Goal: Information Seeking & Learning: Stay updated

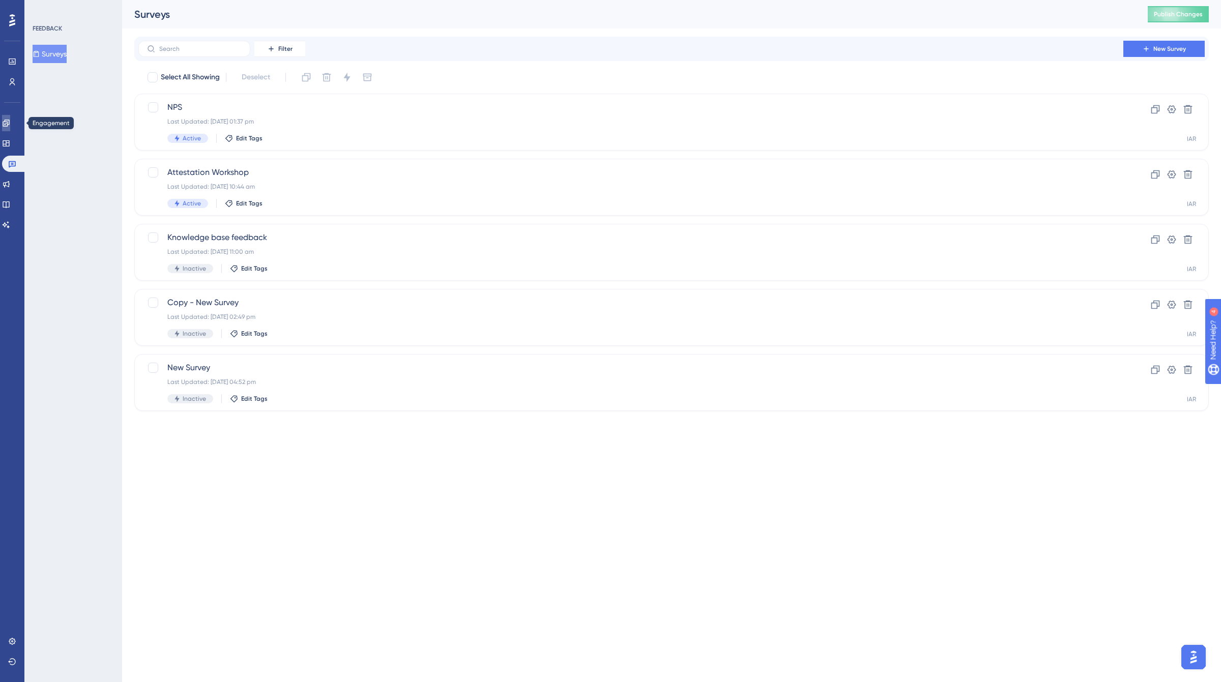
click at [9, 121] on icon at bounding box center [6, 123] width 7 height 7
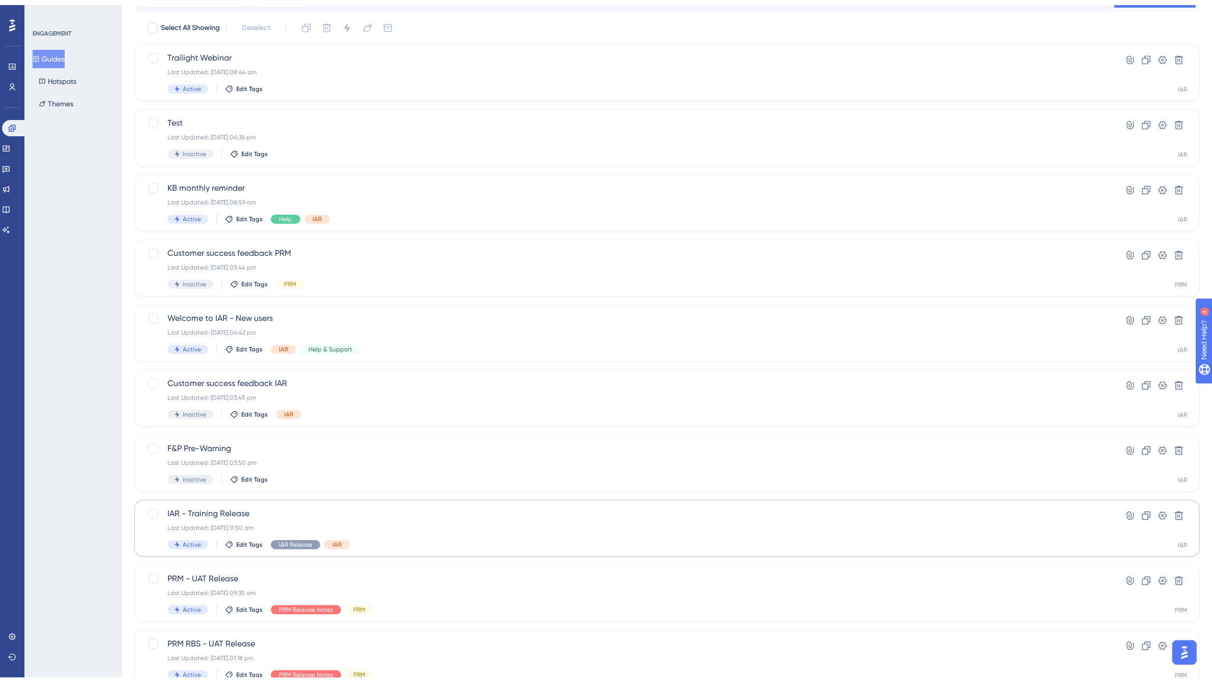
scroll to position [107, 0]
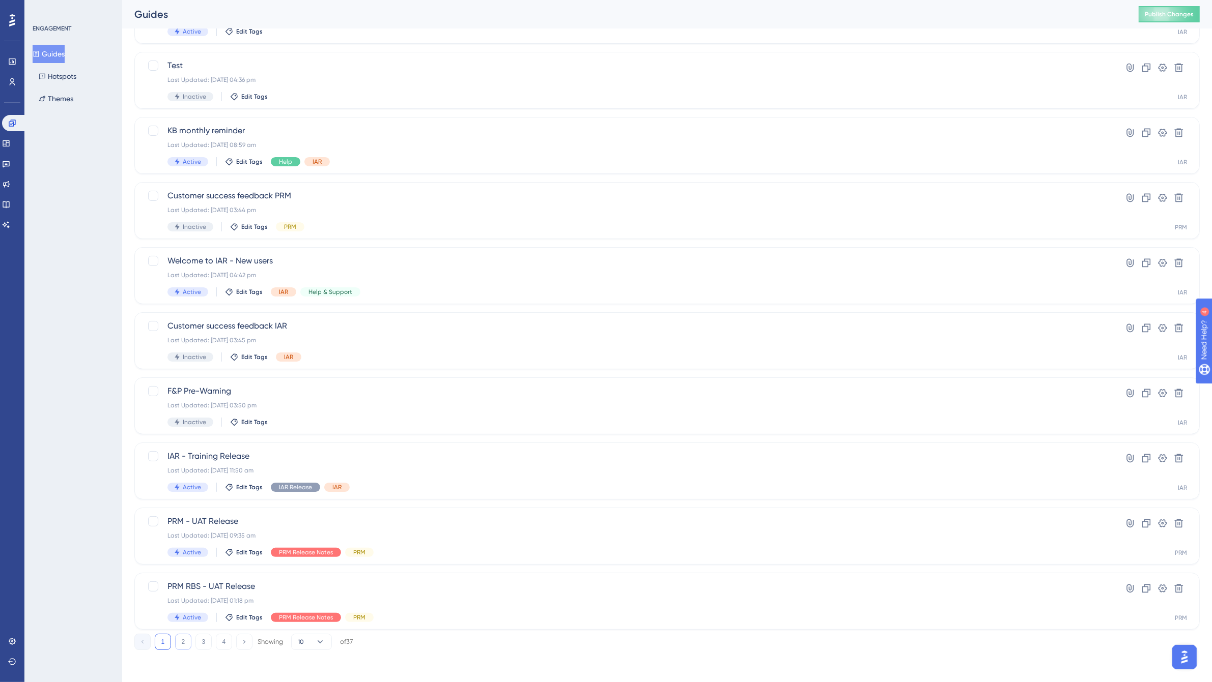
click at [178, 642] on button "2" at bounding box center [183, 642] width 16 height 16
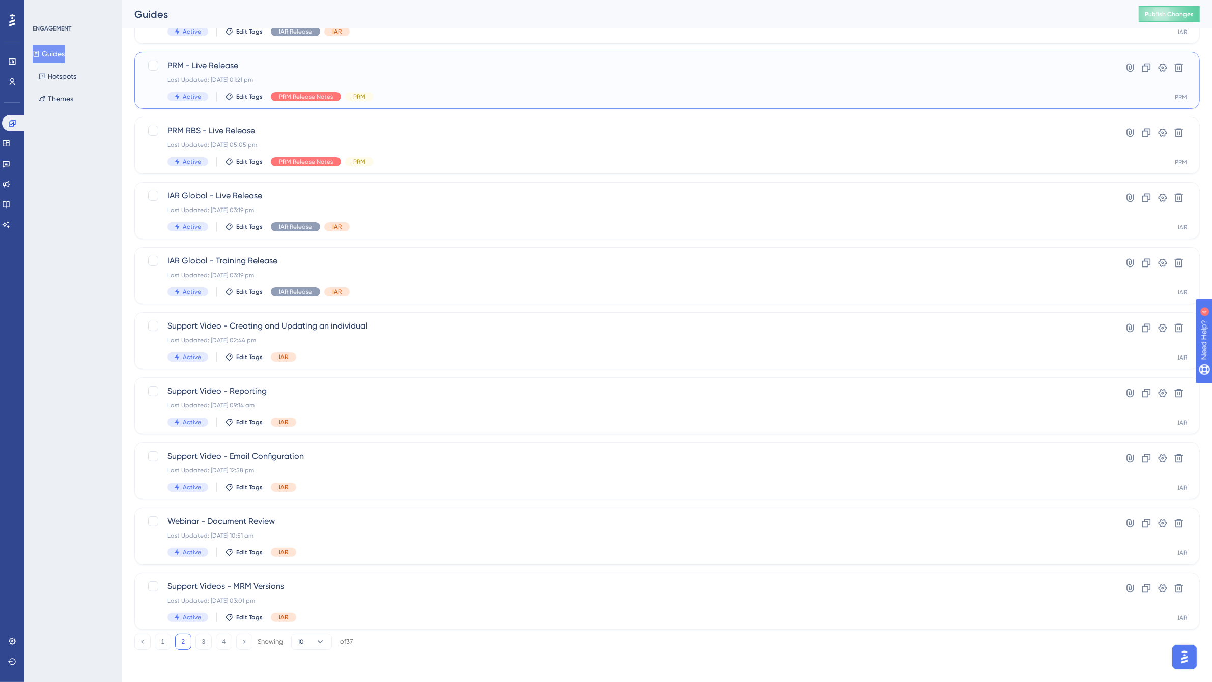
click at [414, 72] on div "PRM - Live Release Last Updated: 13 Aug 2025 01:21 pm Active Edit Tags PRM Rele…" at bounding box center [625, 81] width 917 height 42
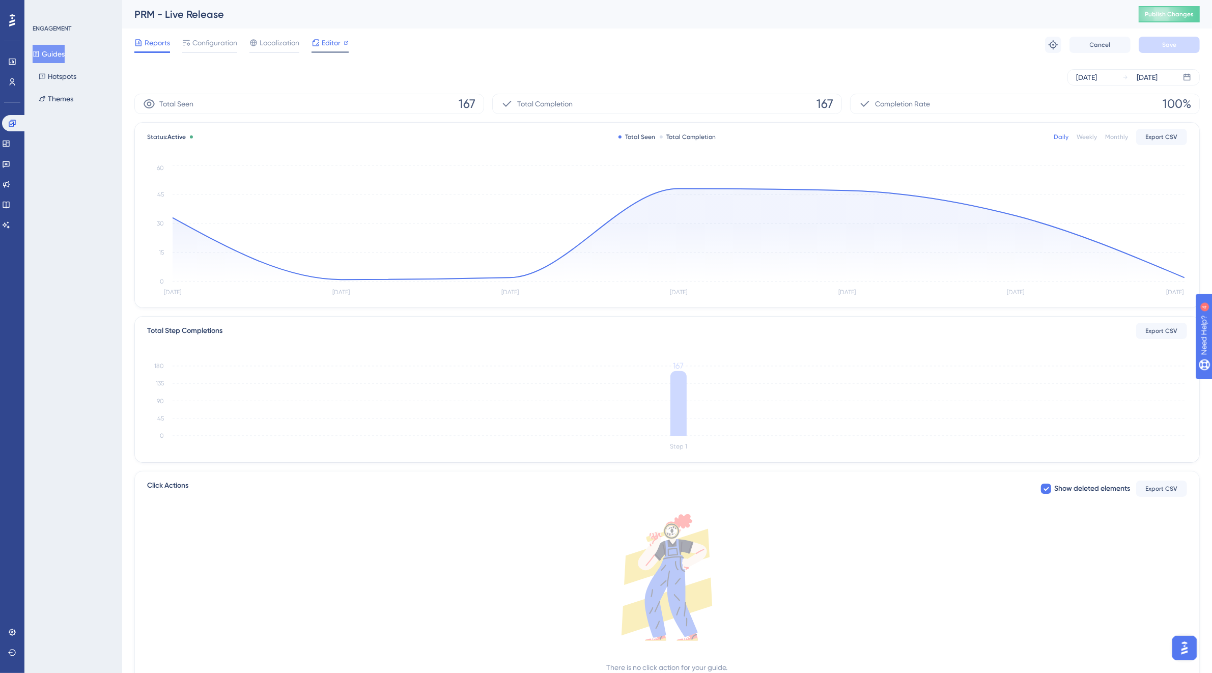
click at [336, 42] on span "Editor" at bounding box center [331, 43] width 19 height 12
click at [9, 198] on link at bounding box center [6, 204] width 8 height 16
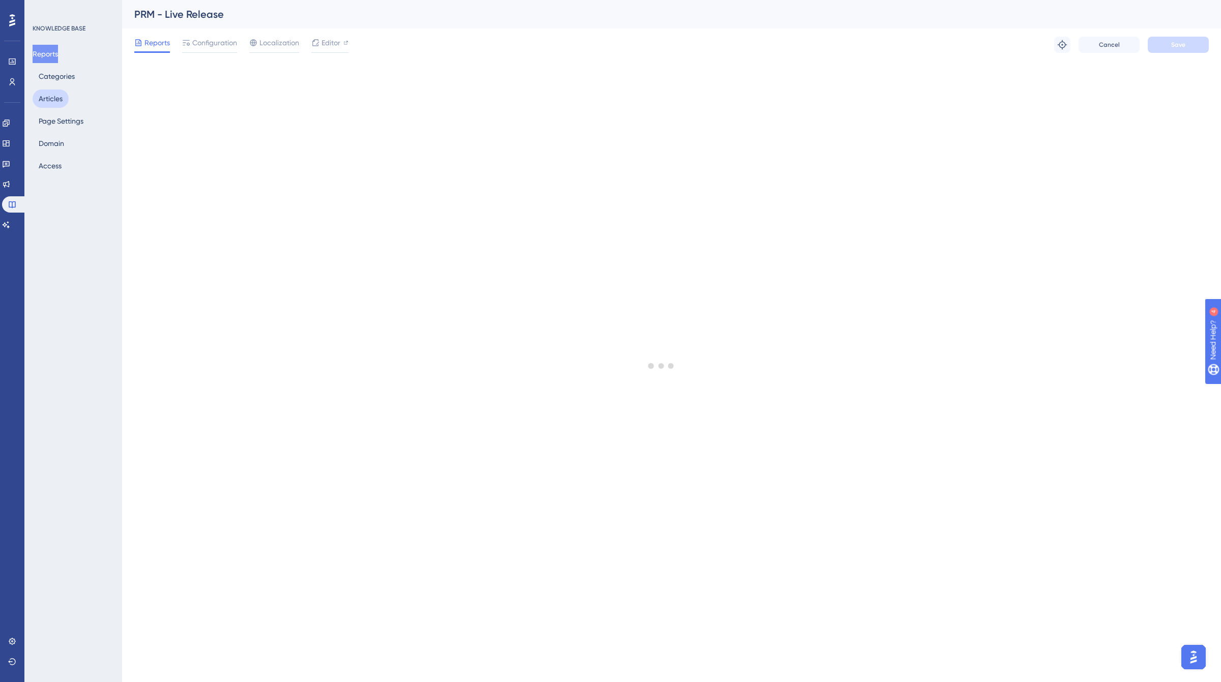
click at [63, 97] on button "Articles" at bounding box center [51, 99] width 36 height 18
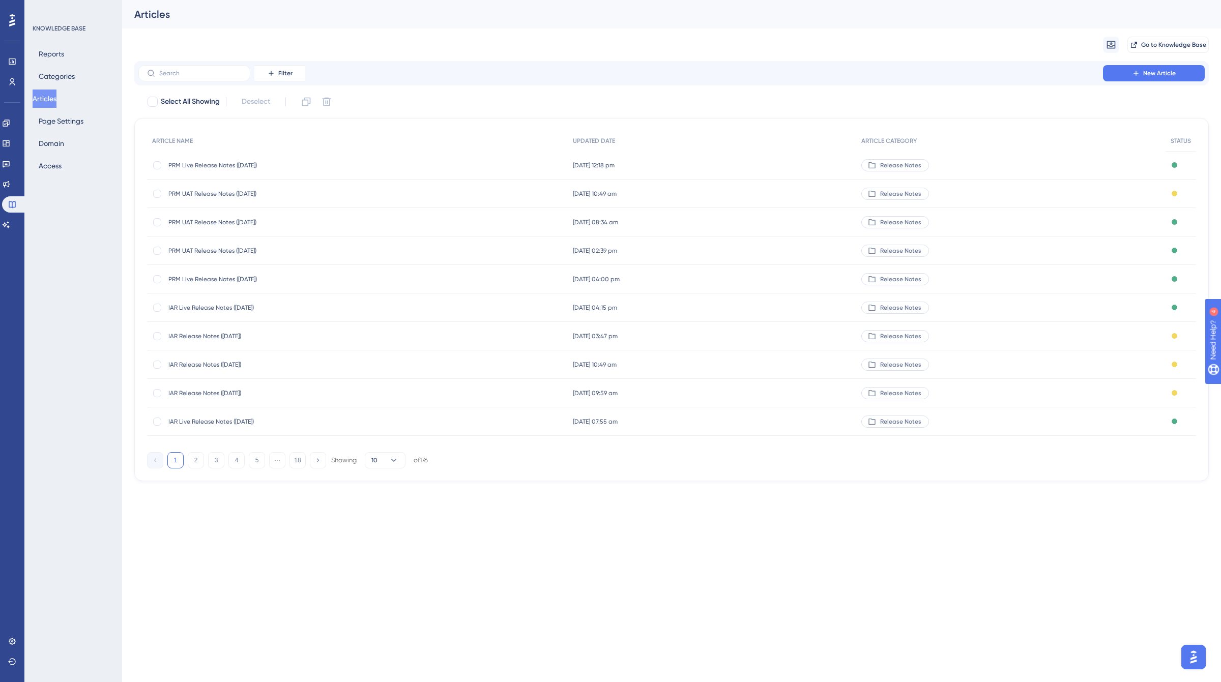
click at [194, 163] on span "PRM Live Release Notes (13/08/2025)" at bounding box center [249, 165] width 163 height 8
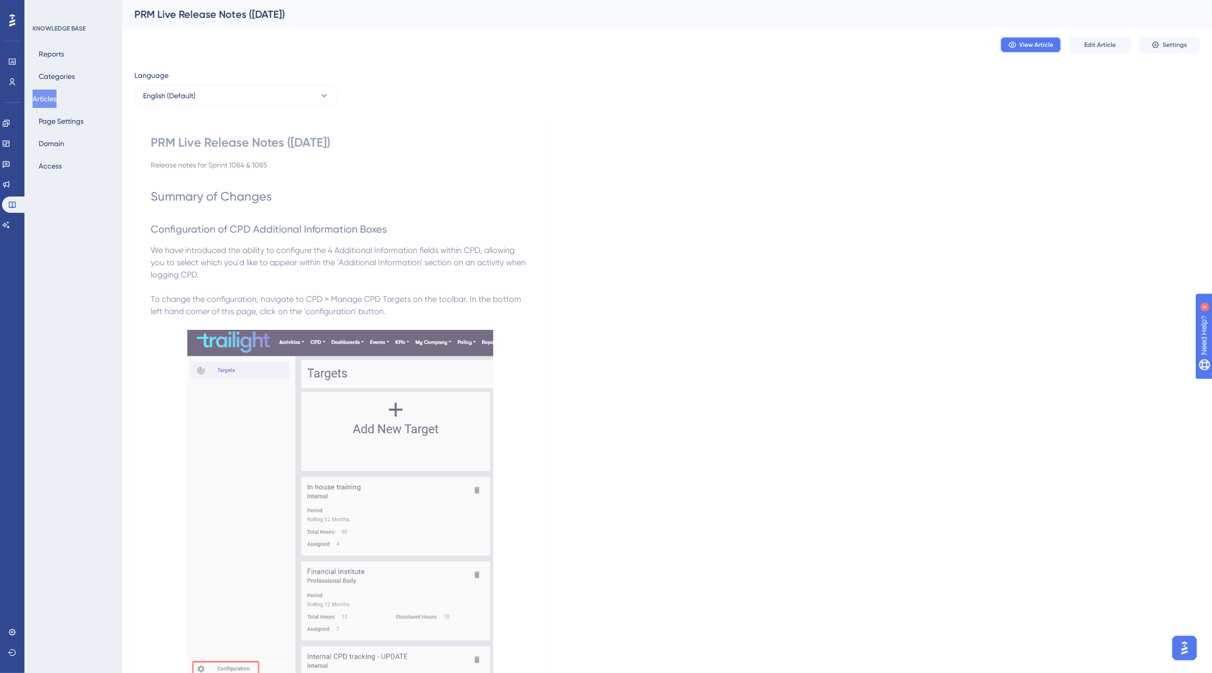
click at [1022, 42] on span "View Article" at bounding box center [1036, 45] width 34 height 8
click at [9, 126] on icon at bounding box center [6, 123] width 7 height 7
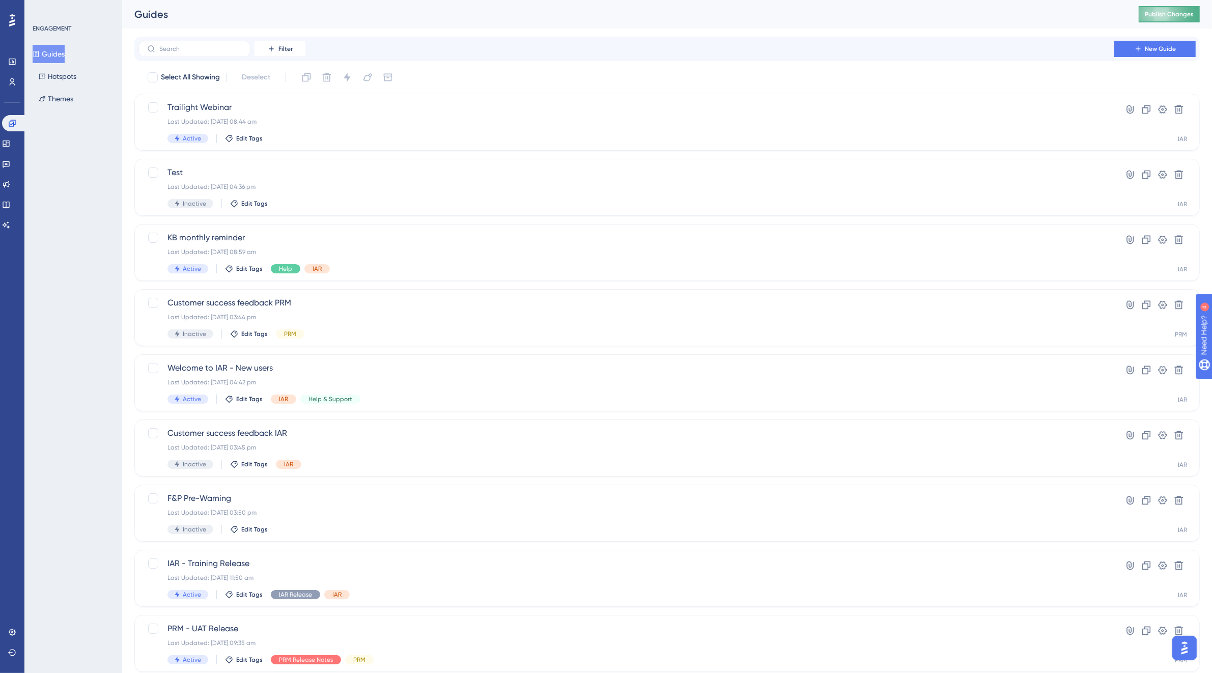
click at [1186, 16] on span "Publish Changes" at bounding box center [1168, 14] width 49 height 8
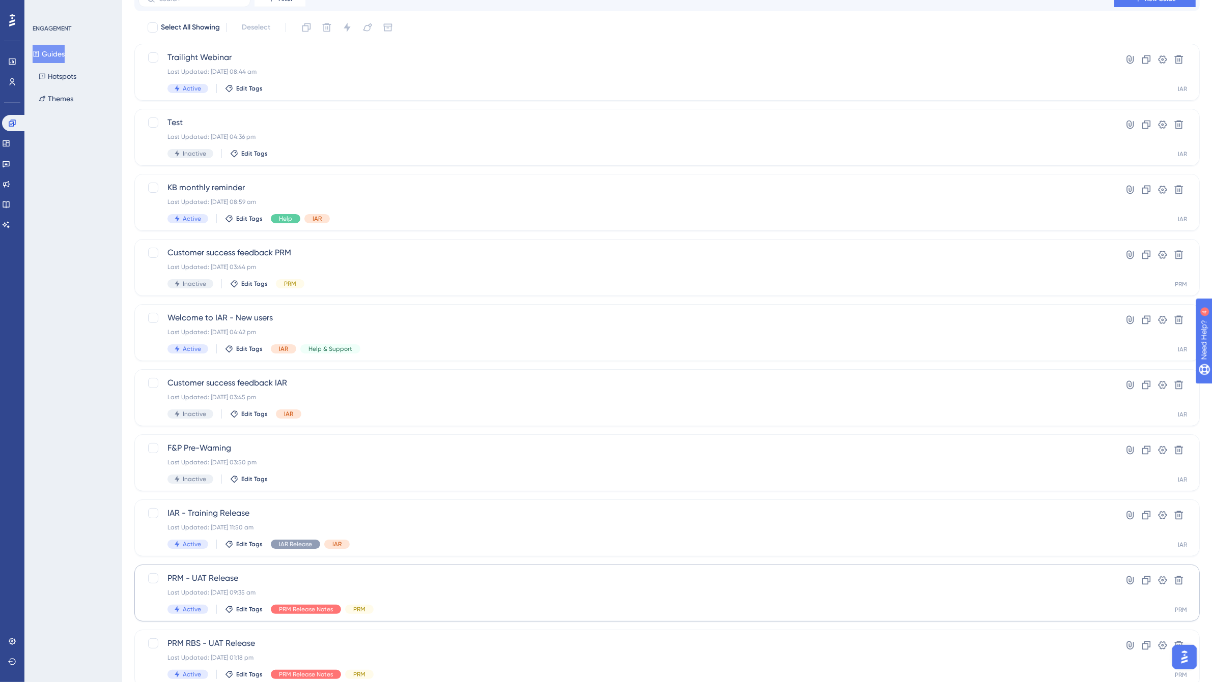
scroll to position [107, 0]
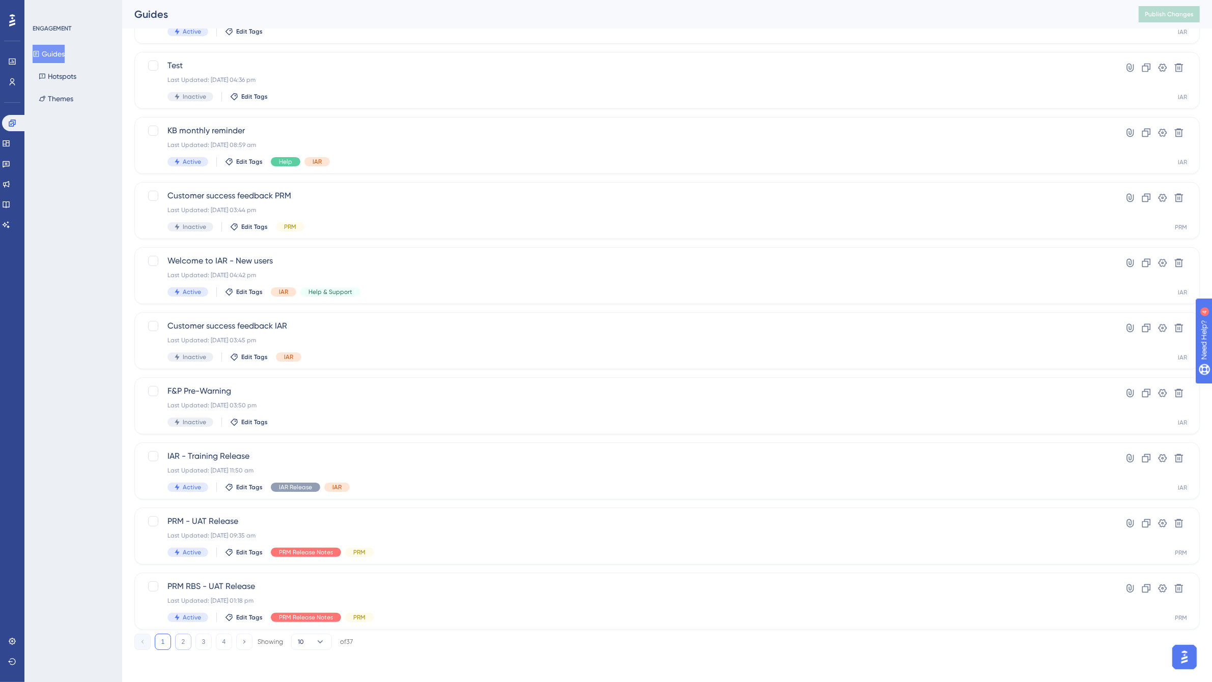
click at [181, 640] on button "2" at bounding box center [183, 642] width 16 height 16
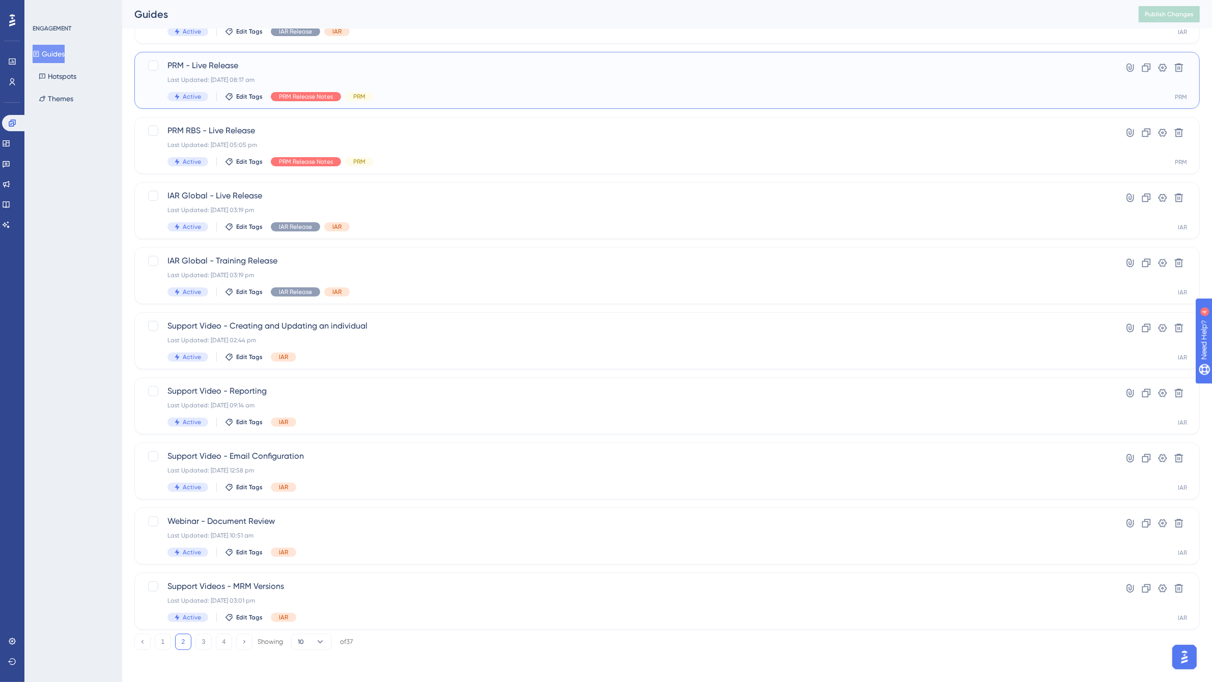
click at [235, 73] on div "PRM - Live Release Last Updated: 14 Aug 2025 08:17 am Active Edit Tags PRM Rele…" at bounding box center [625, 81] width 917 height 42
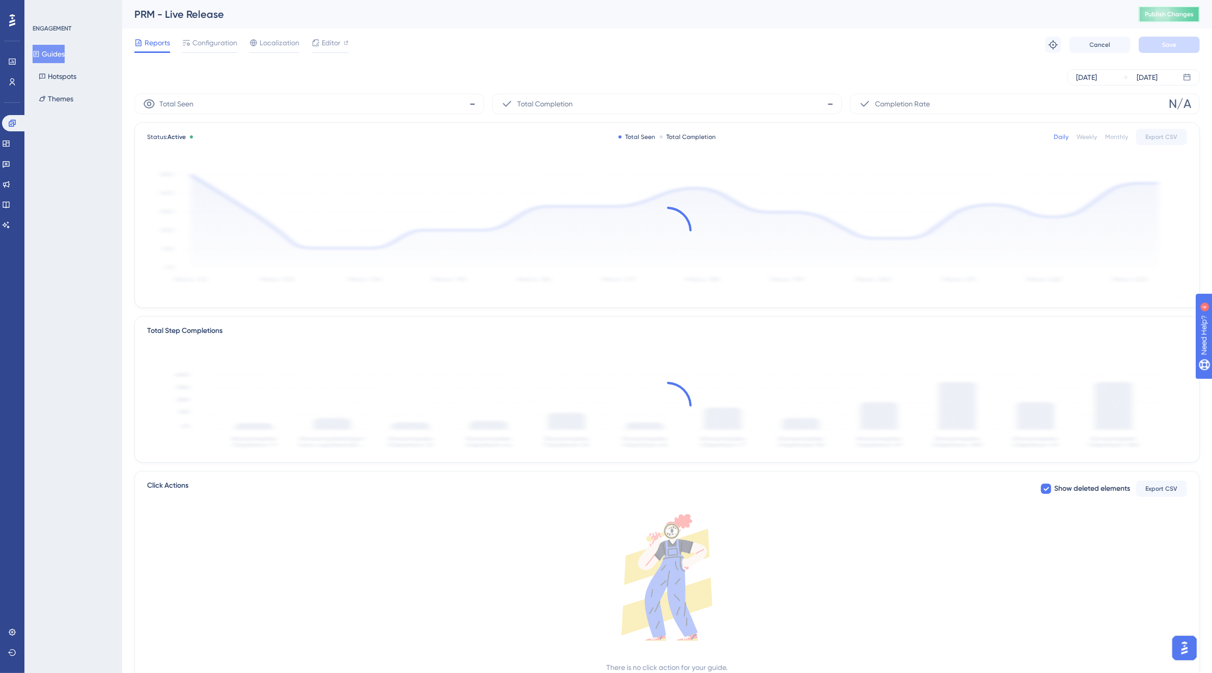
click at [1169, 15] on span "Publish Changes" at bounding box center [1168, 14] width 49 height 8
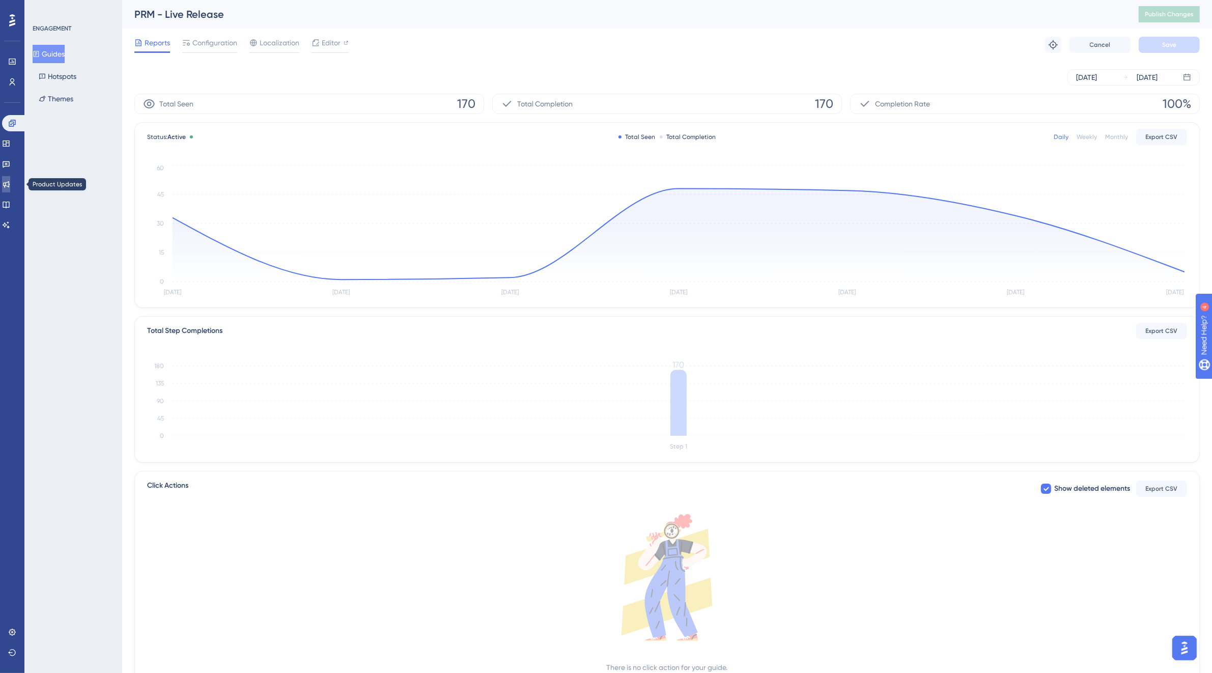
click at [10, 187] on icon at bounding box center [6, 184] width 8 height 8
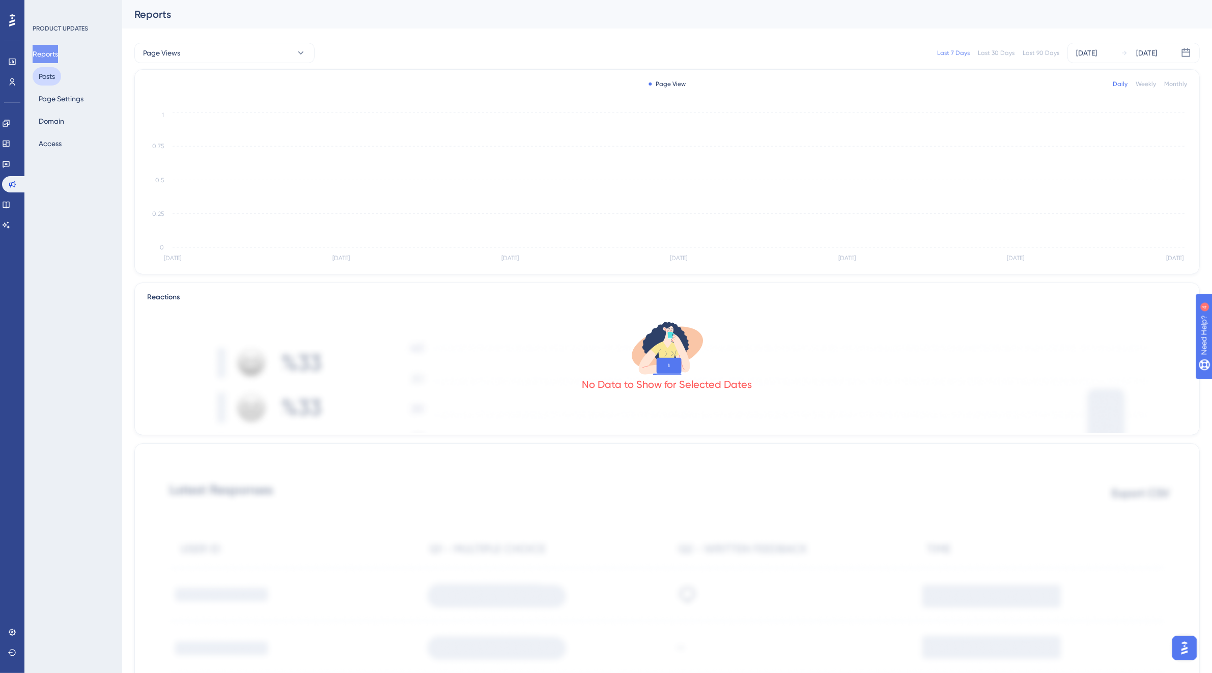
click at [54, 80] on button "Posts" at bounding box center [47, 76] width 28 height 18
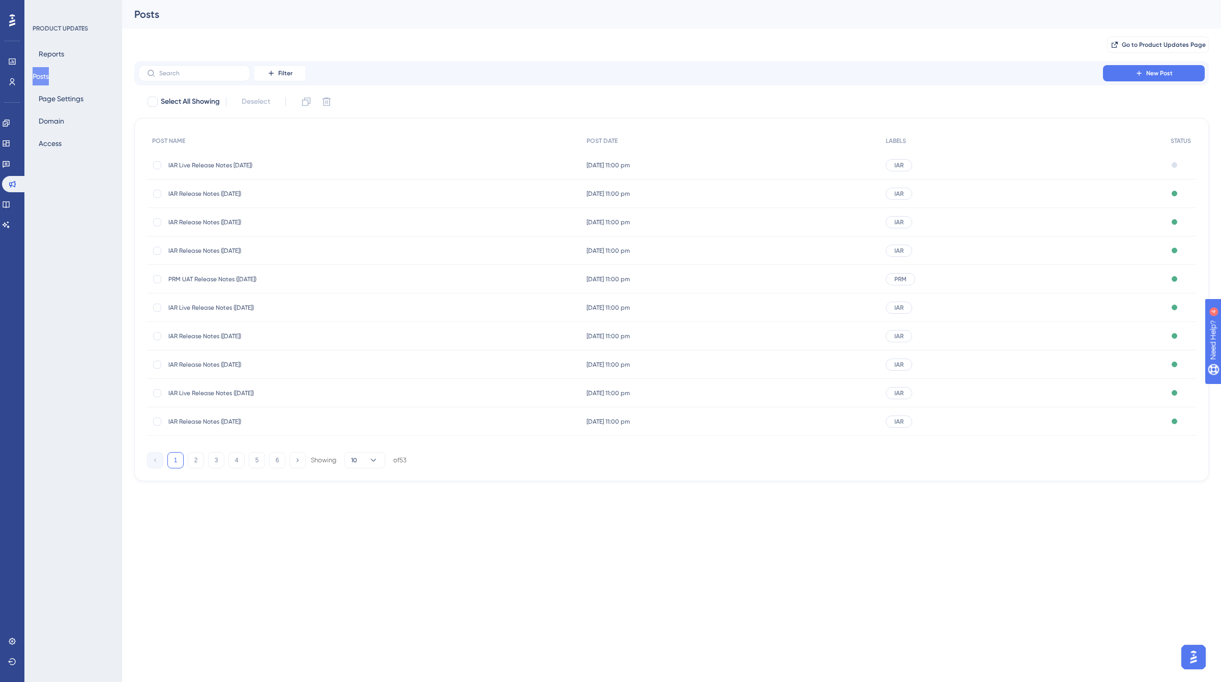
click at [264, 167] on span "IAR Live Release Notes 13/08/2025)" at bounding box center [249, 165] width 163 height 8
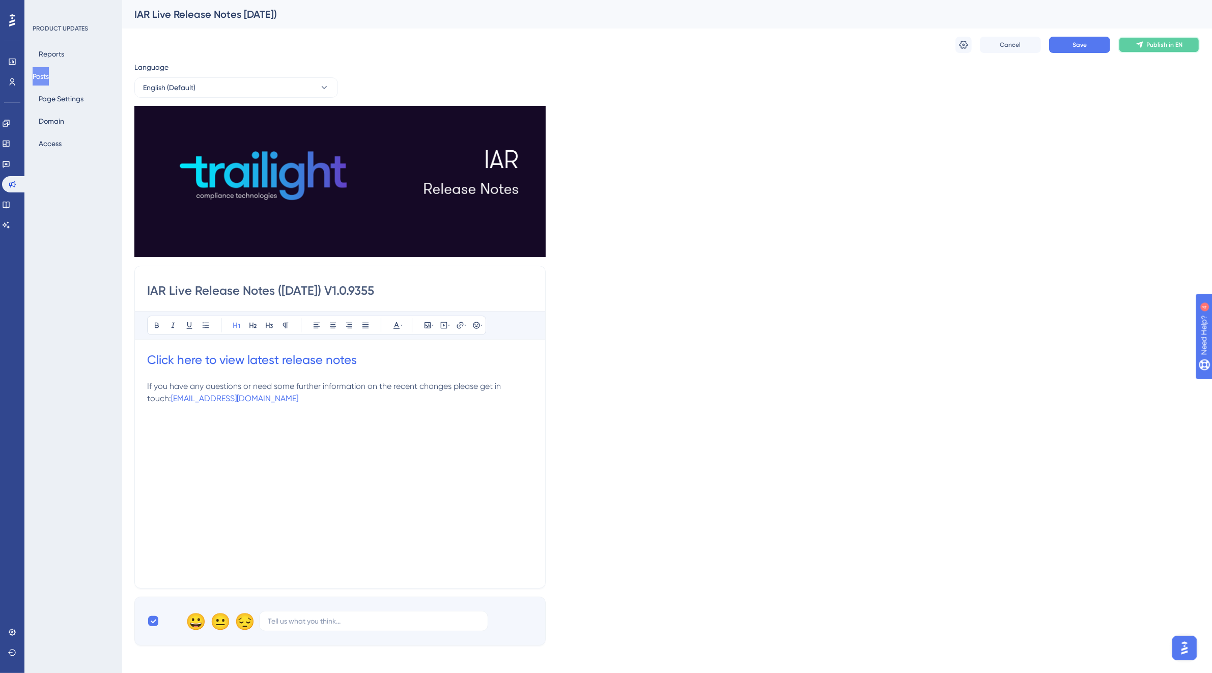
click at [1177, 48] on span "Publish in EN" at bounding box center [1164, 45] width 36 height 8
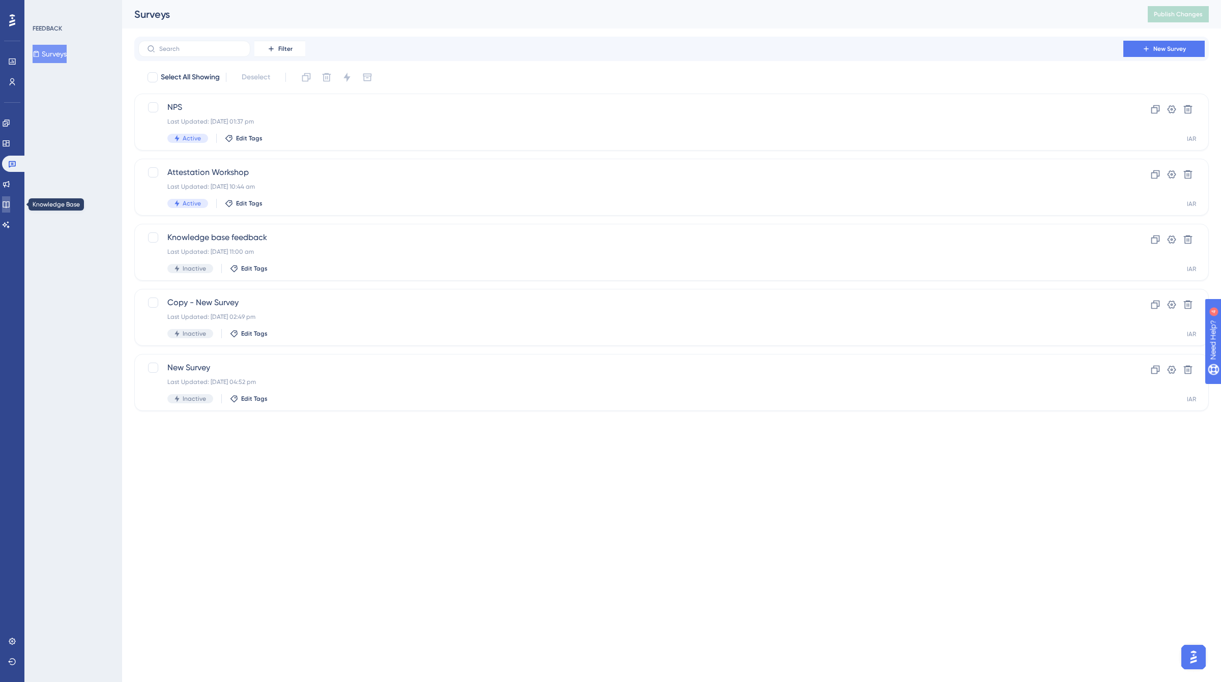
click at [4, 198] on link at bounding box center [6, 204] width 8 height 16
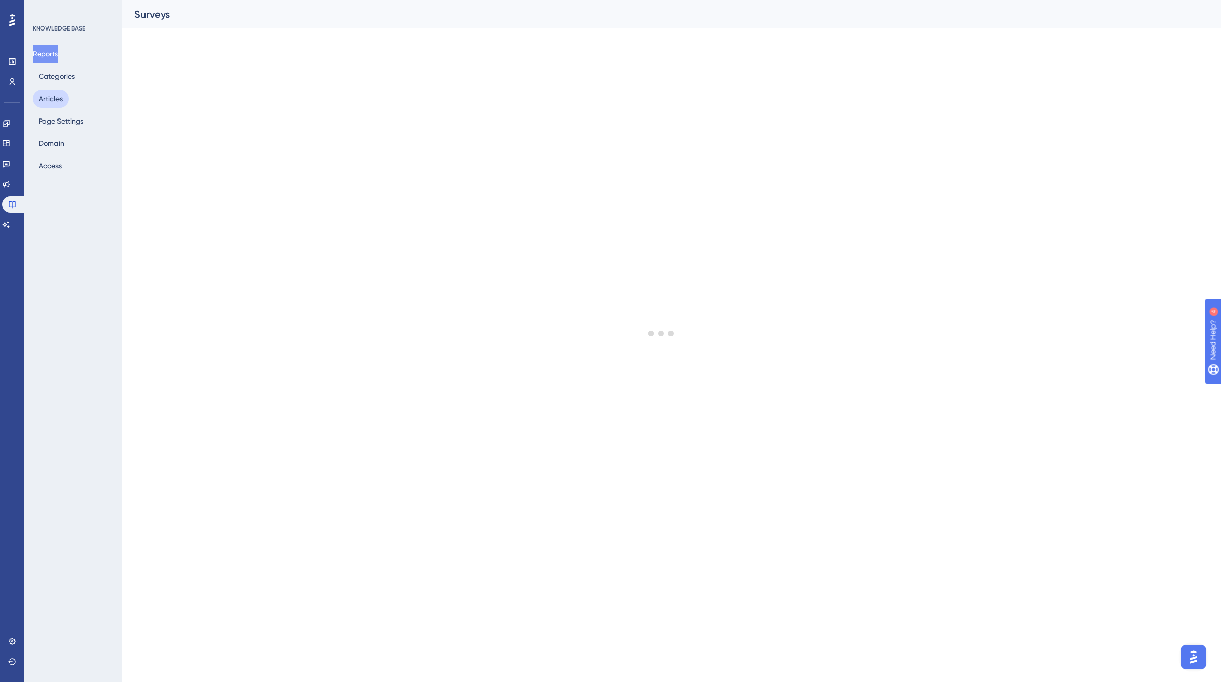
click at [42, 98] on button "Articles" at bounding box center [51, 99] width 36 height 18
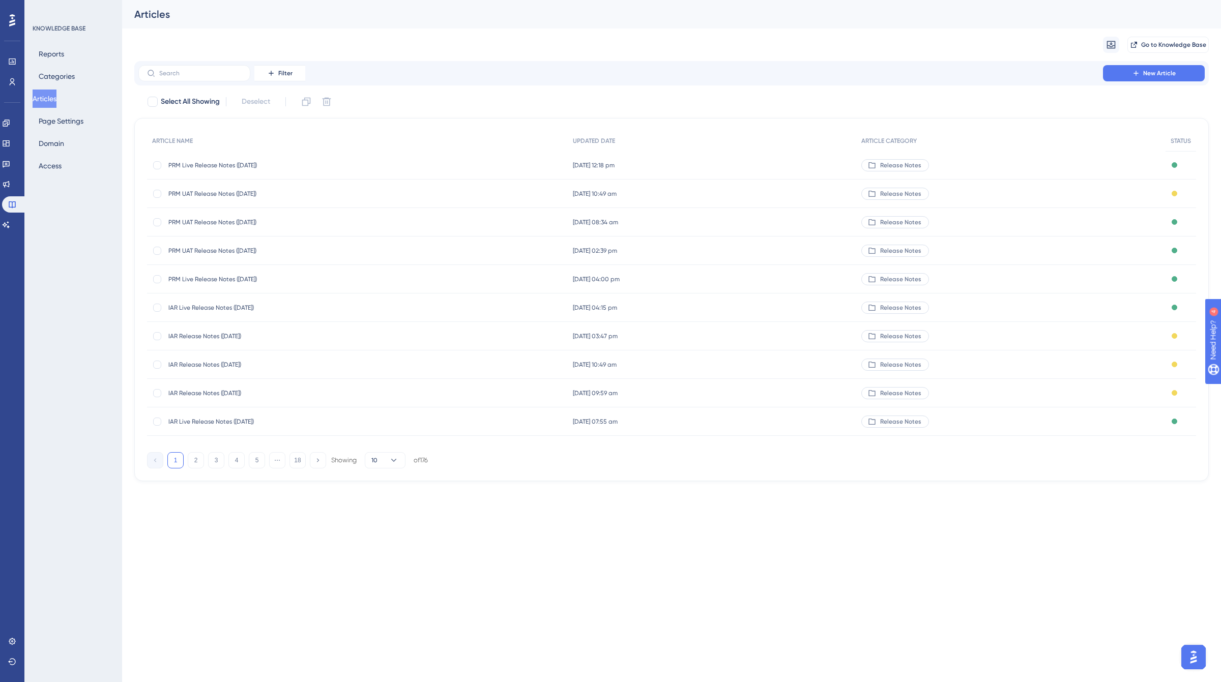
click at [215, 335] on span "IAR Release Notes (13/08/2025)" at bounding box center [249, 336] width 163 height 8
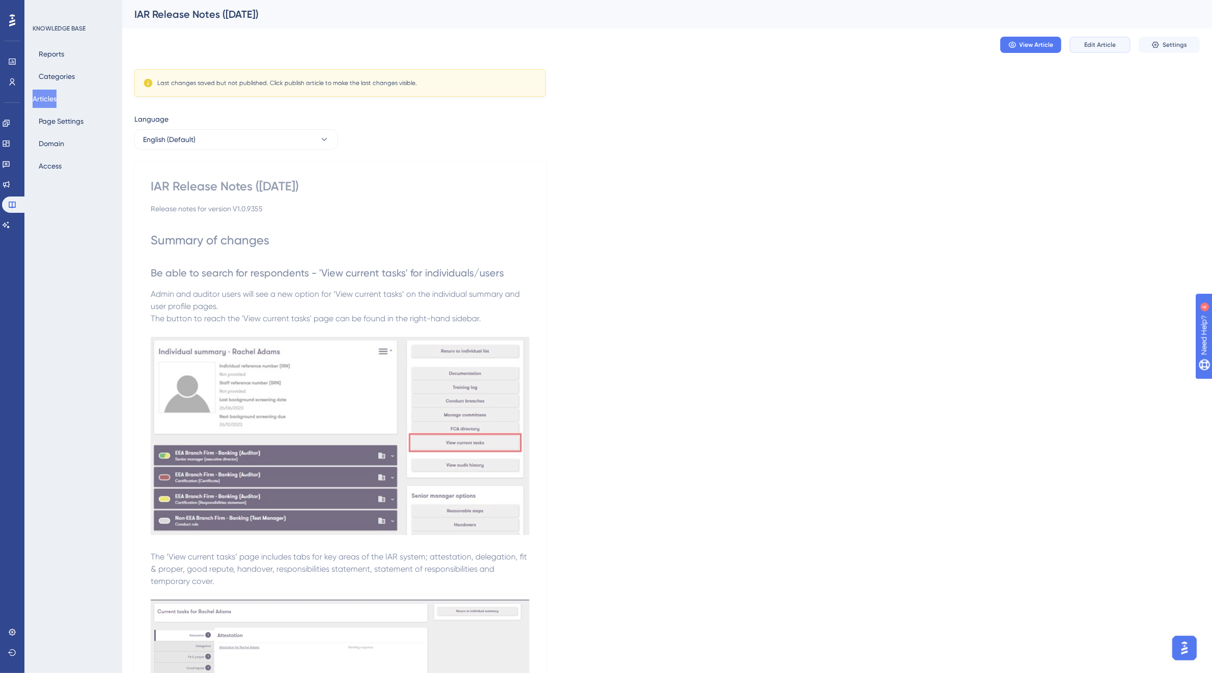
click at [1100, 51] on button "Edit Article" at bounding box center [1099, 45] width 61 height 16
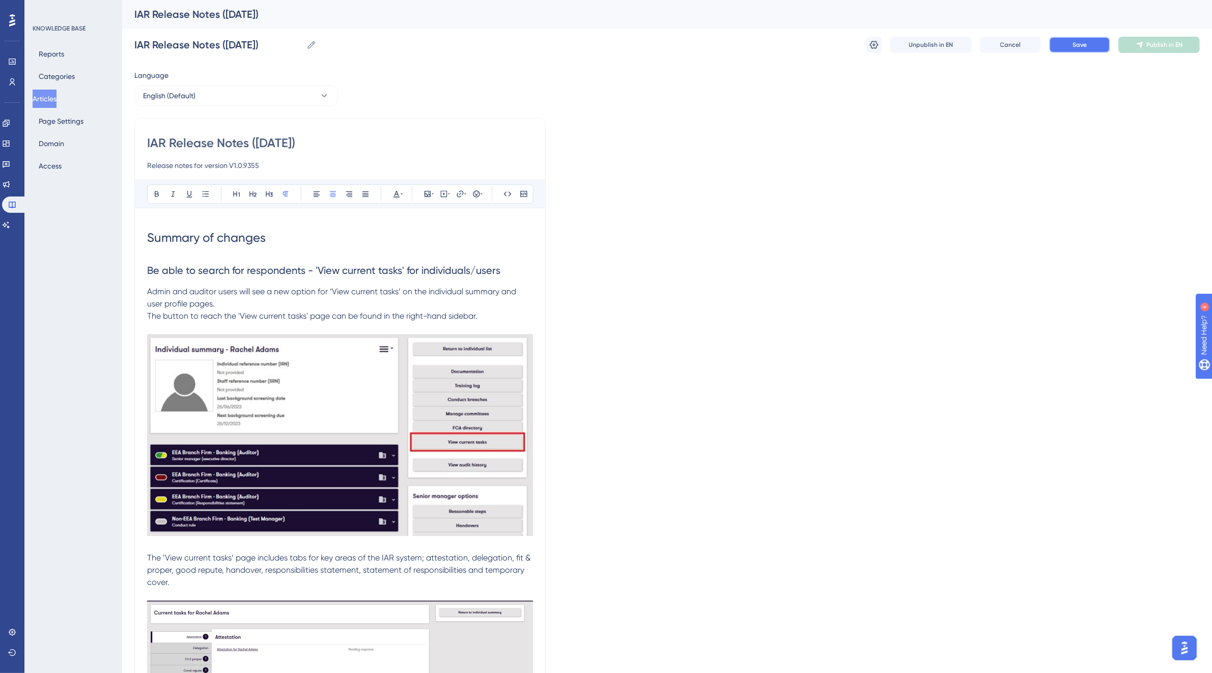
click at [1096, 46] on button "Save" at bounding box center [1079, 45] width 61 height 16
click at [1144, 46] on button "Publish in EN" at bounding box center [1158, 45] width 81 height 16
